Goal: Information Seeking & Learning: Understand process/instructions

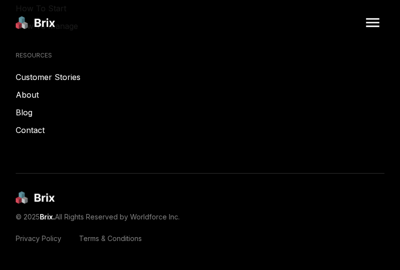
scroll to position [5509, 0]
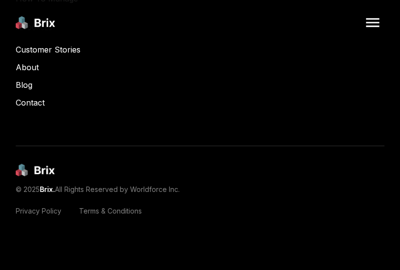
click at [45, 210] on link "Privacy Policy" at bounding box center [39, 211] width 46 height 10
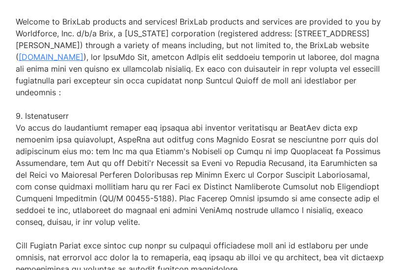
drag, startPoint x: 16, startPoint y: 44, endPoint x: 113, endPoint y: 43, distance: 97.2
copy p "Worldforce, Inc. d/b/a Brix"
